Goal: Task Accomplishment & Management: Use online tool/utility

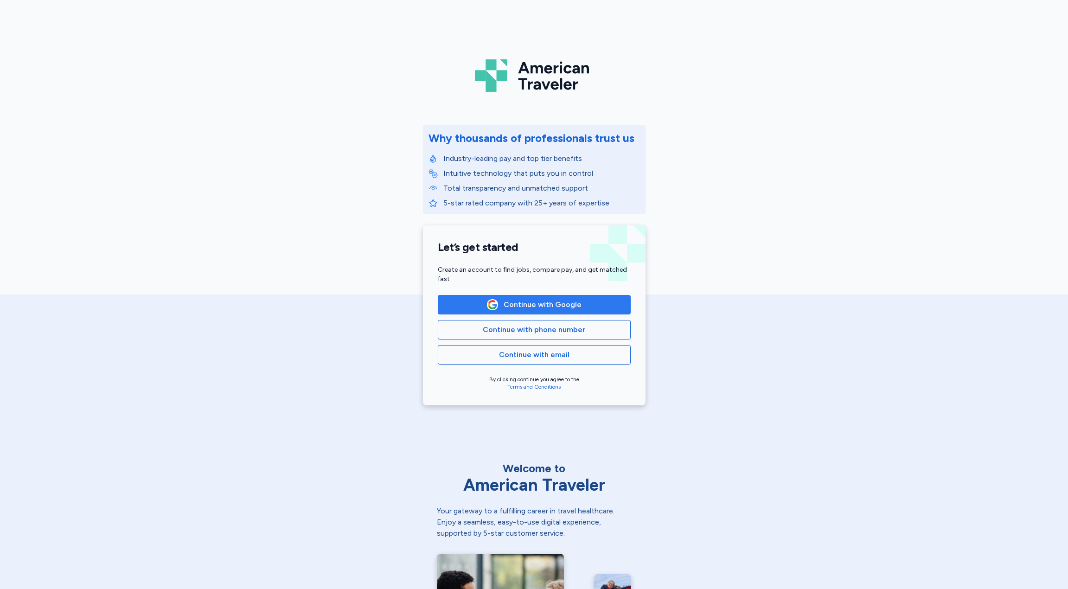
click at [572, 304] on span "Continue with Google" at bounding box center [543, 304] width 78 height 11
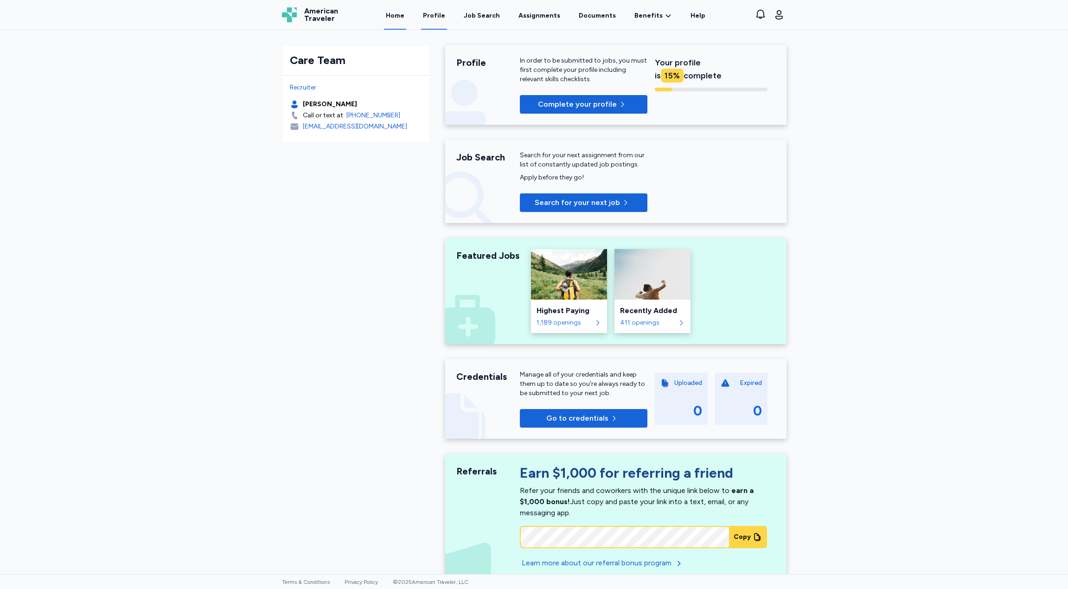
click at [436, 14] on link "Profile" at bounding box center [434, 15] width 26 height 29
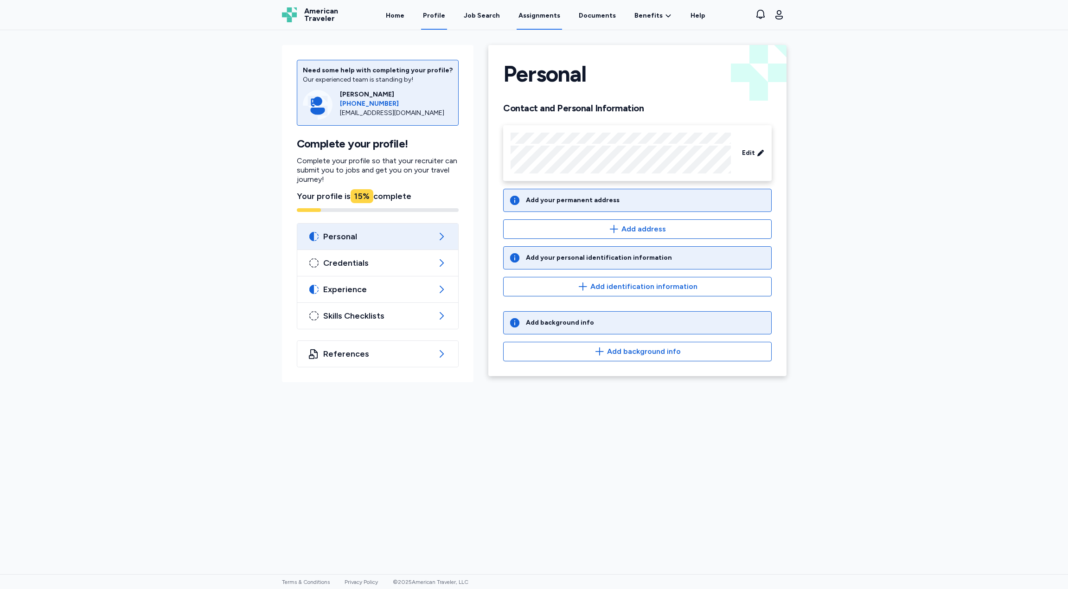
click at [541, 15] on link "Assignments" at bounding box center [539, 15] width 45 height 29
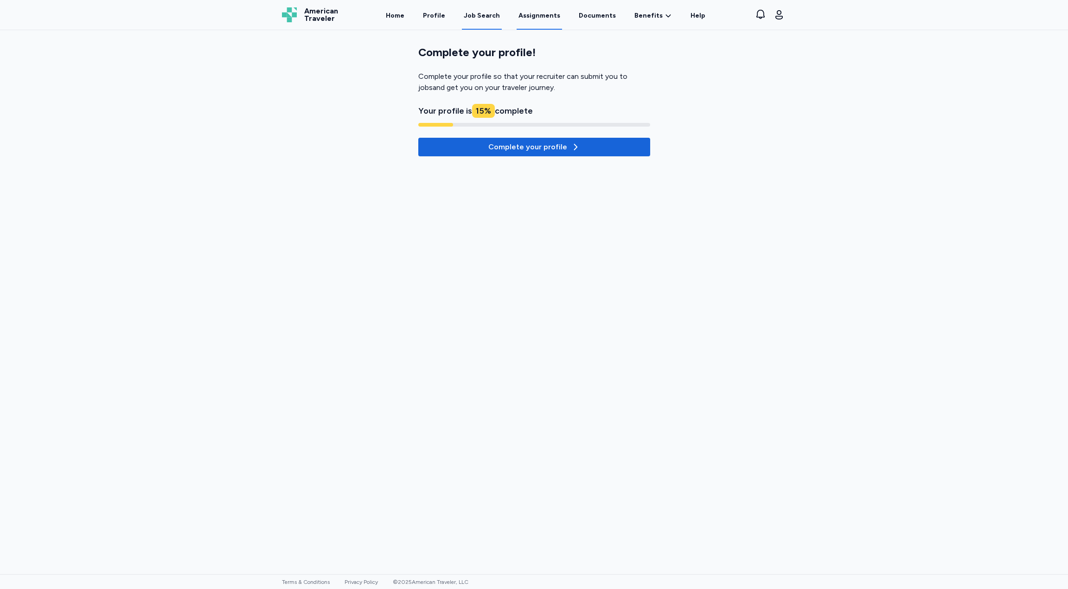
click at [489, 13] on div "Job Search" at bounding box center [482, 15] width 36 height 9
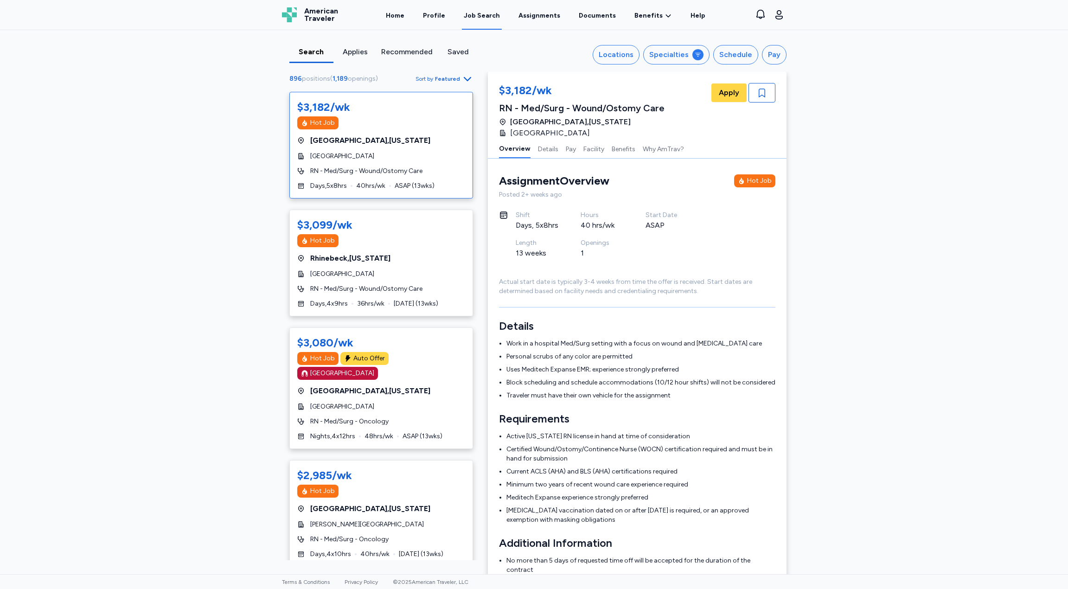
click at [459, 49] on div "Saved" at bounding box center [458, 51] width 37 height 11
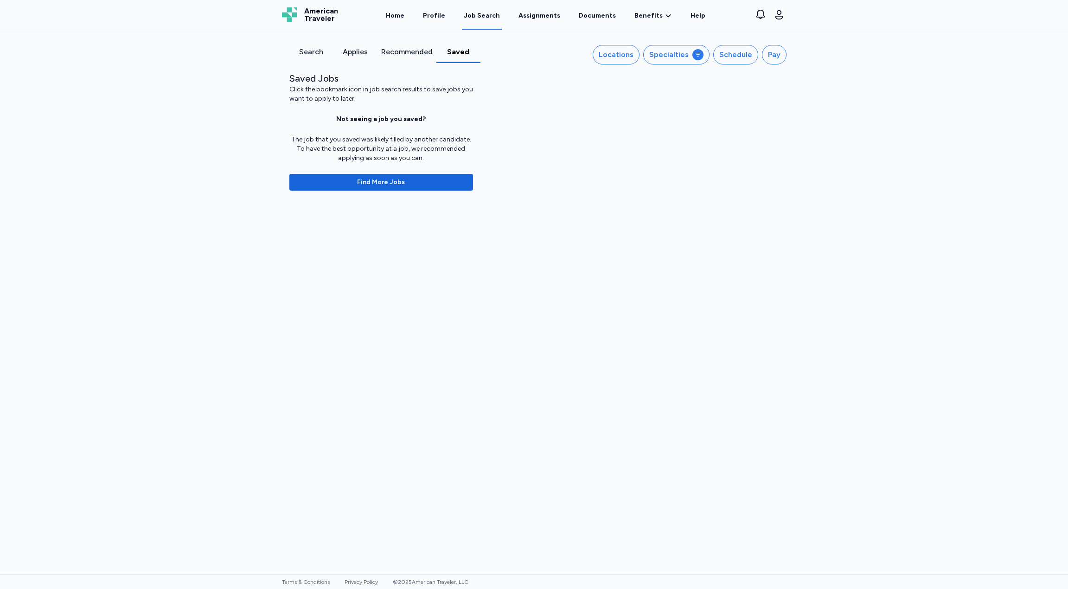
click at [402, 55] on div "Recommended" at bounding box center [406, 51] width 51 height 11
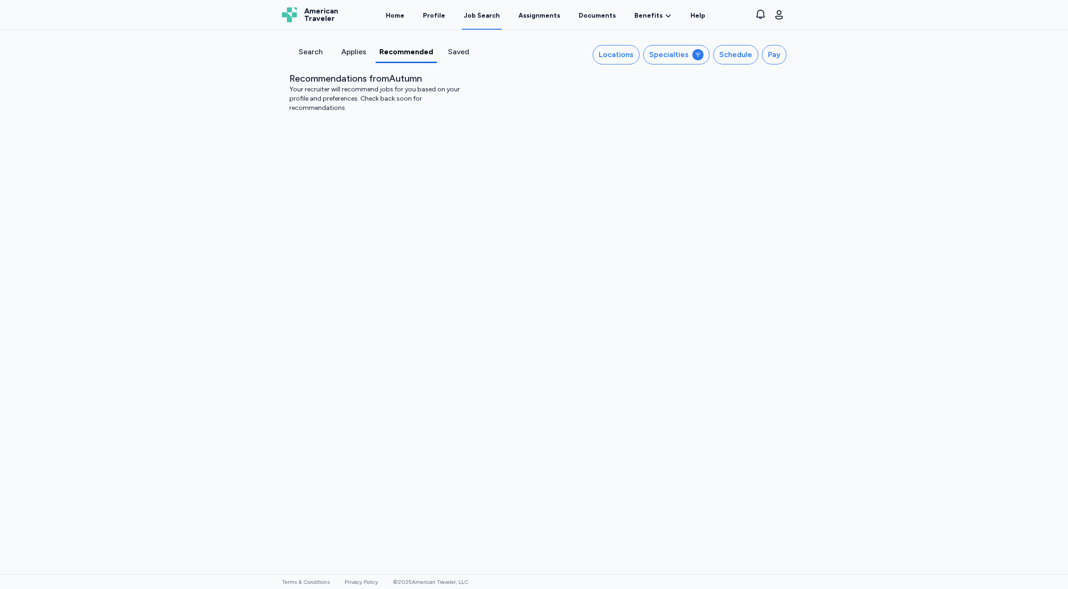
click at [369, 100] on div "Your recruiter will recommend jobs for you based on your profile and preference…" at bounding box center [381, 99] width 184 height 28
click at [357, 44] on div "Search Applies Recommended Saved Locations Specialties Schedule Pay" at bounding box center [535, 51] width 520 height 42
click at [356, 51] on div "Applies" at bounding box center [354, 51] width 36 height 11
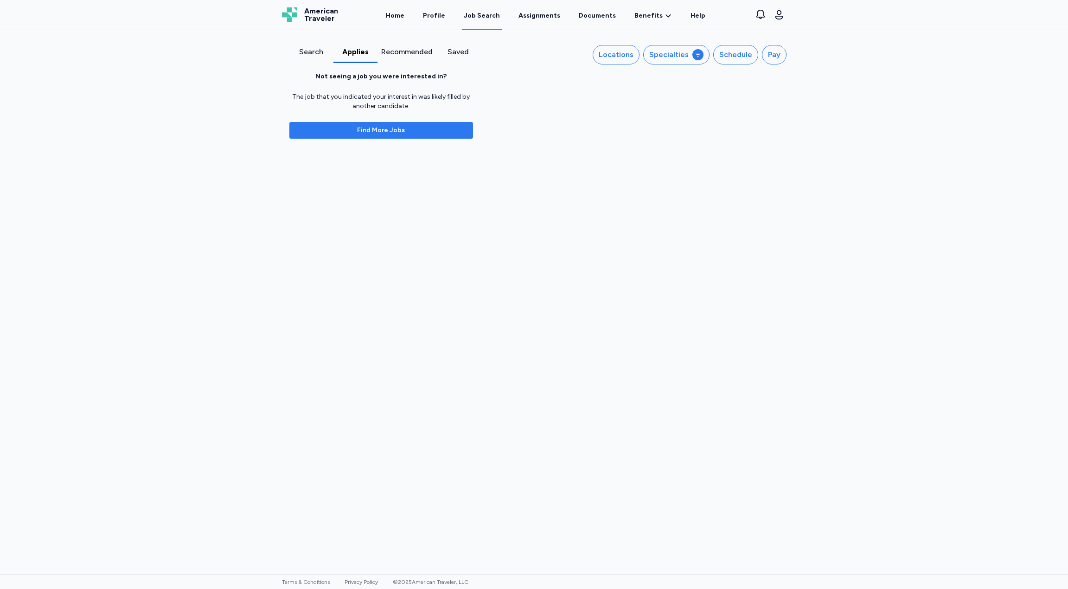
click at [410, 133] on span "Find More Jobs" at bounding box center [381, 130] width 169 height 9
